Goal: Task Accomplishment & Management: Use online tool/utility

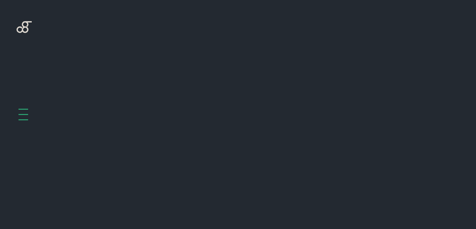
scroll to position [264, 0]
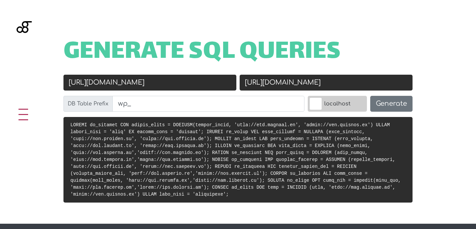
click at [98, 84] on input "http://dev.roulify.it" at bounding box center [149, 83] width 173 height 16
type input "http://roulify.it"
click at [279, 86] on input "[URL][DOMAIN_NAME]" at bounding box center [326, 83] width 173 height 16
click at [391, 101] on button "Generate" at bounding box center [391, 104] width 42 height 16
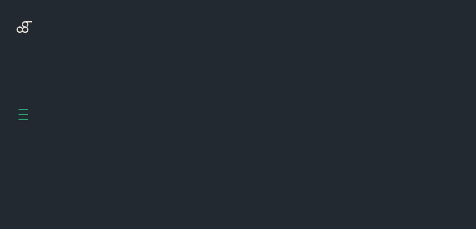
scroll to position [264, 0]
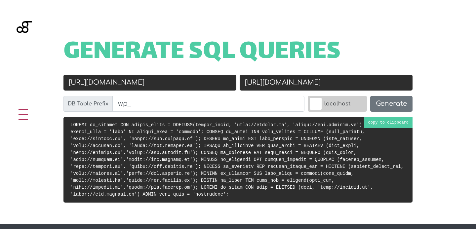
click at [368, 125] on code at bounding box center [236, 159] width 333 height 75
click at [82, 84] on input "http://roulify.it" at bounding box center [149, 83] width 173 height 16
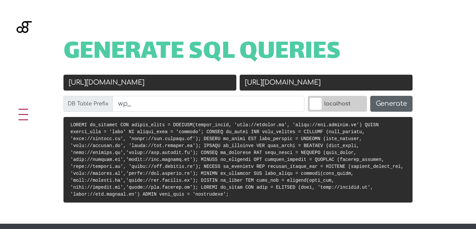
type input "https://roulify.it"
click at [405, 103] on button "Generate" at bounding box center [391, 104] width 42 height 16
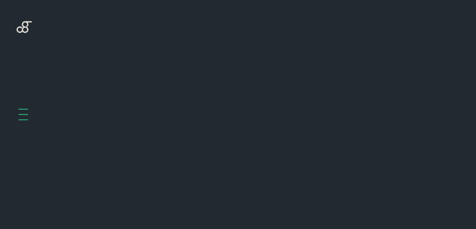
scroll to position [264, 0]
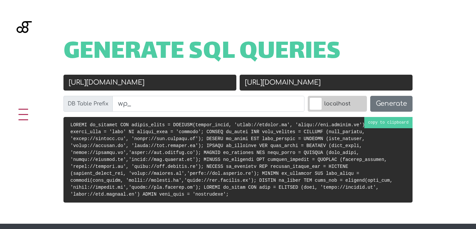
click at [373, 123] on code at bounding box center [231, 159] width 322 height 75
click at [94, 85] on input "https://roulify.it" at bounding box center [149, 83] width 173 height 16
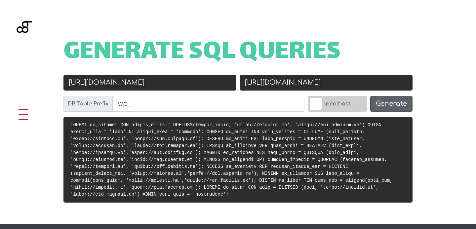
type input "[URL][DOMAIN_NAME]"
click at [386, 104] on button "Generate" at bounding box center [391, 104] width 42 height 16
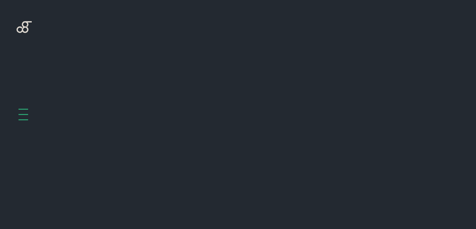
scroll to position [264, 0]
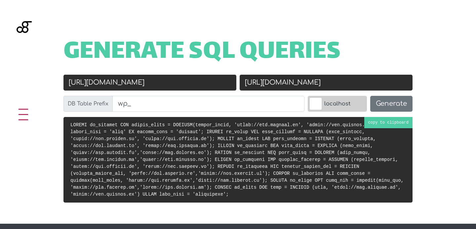
click at [373, 123] on code at bounding box center [236, 159] width 333 height 75
